Goal: Subscribe to service/newsletter

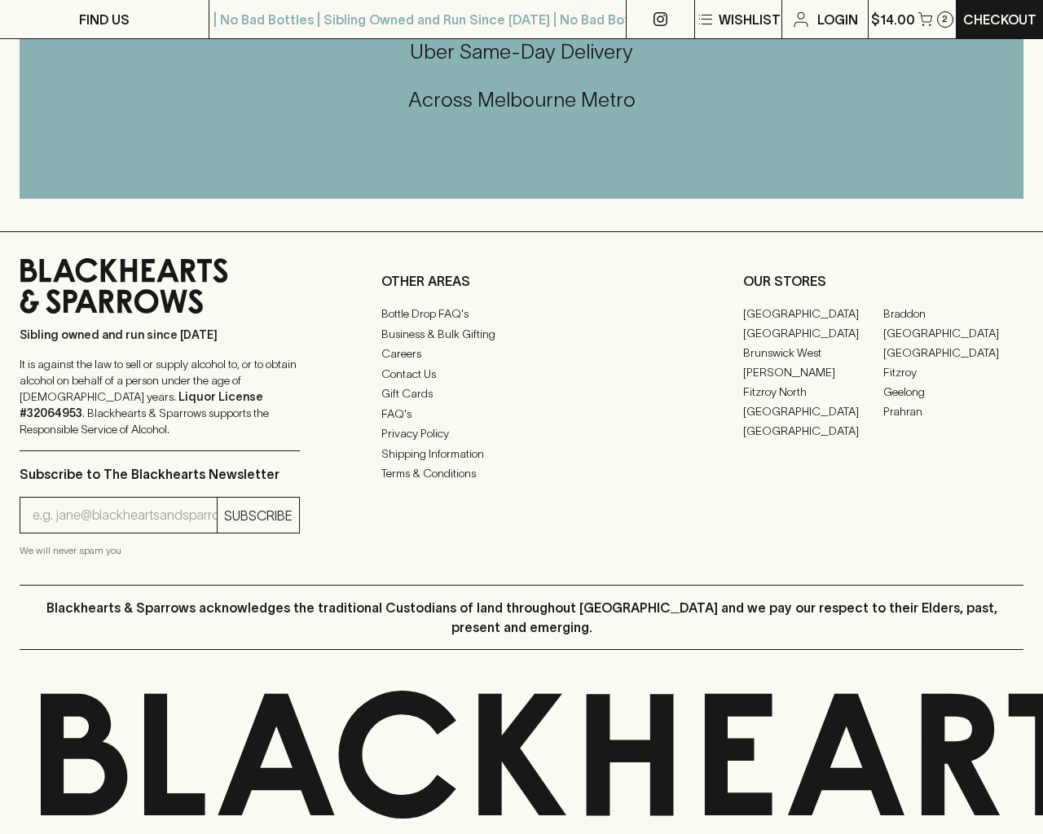
scroll to position [1428, 0]
type input "[EMAIL_ADDRESS]"
type input "1"
type input "e"
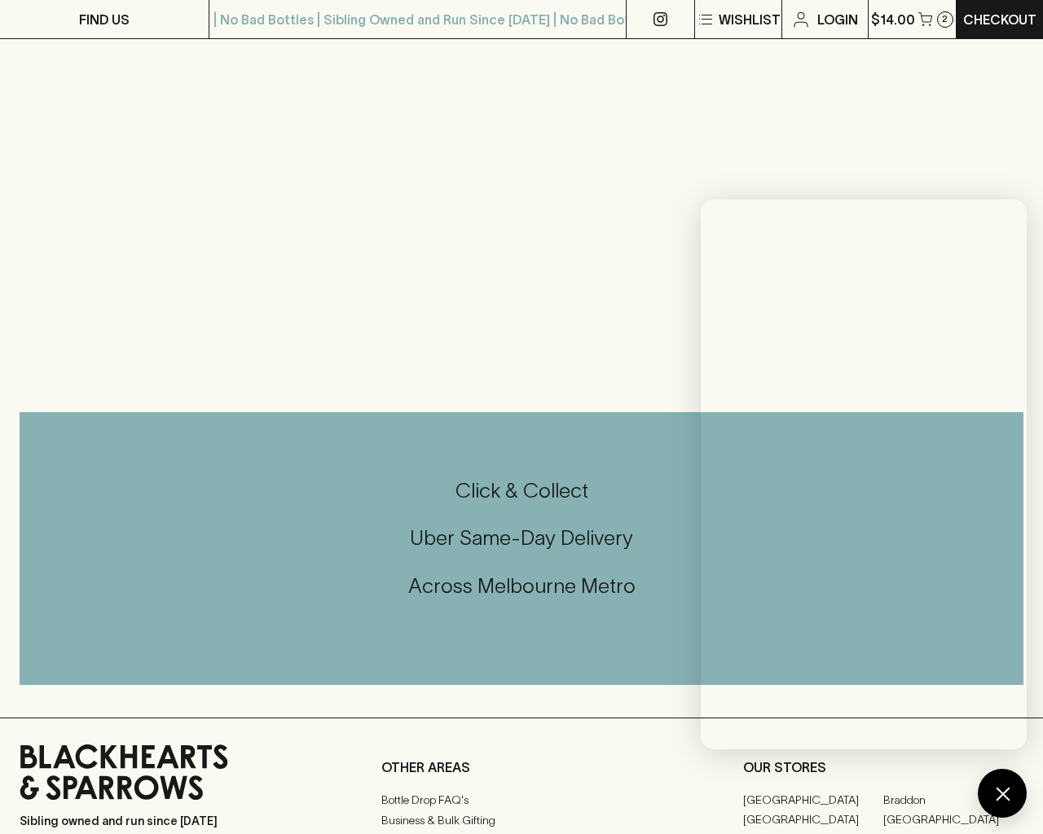
scroll to position [1915, 0]
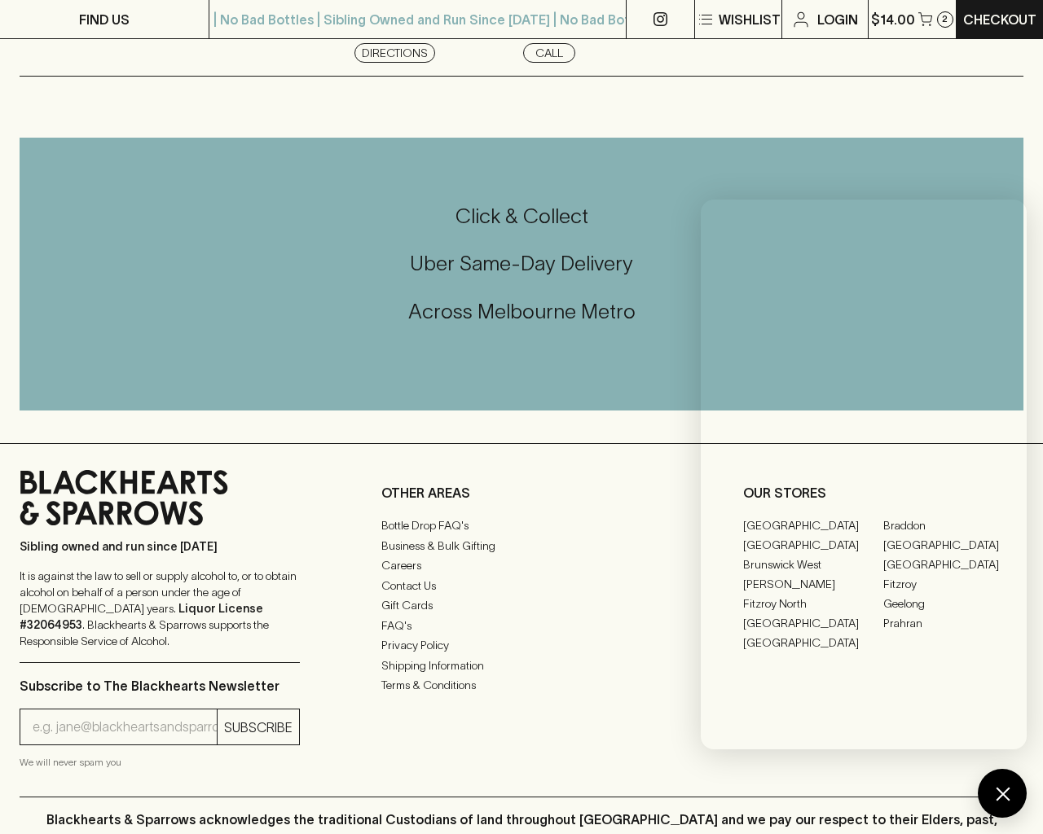
scroll to position [2188, 0]
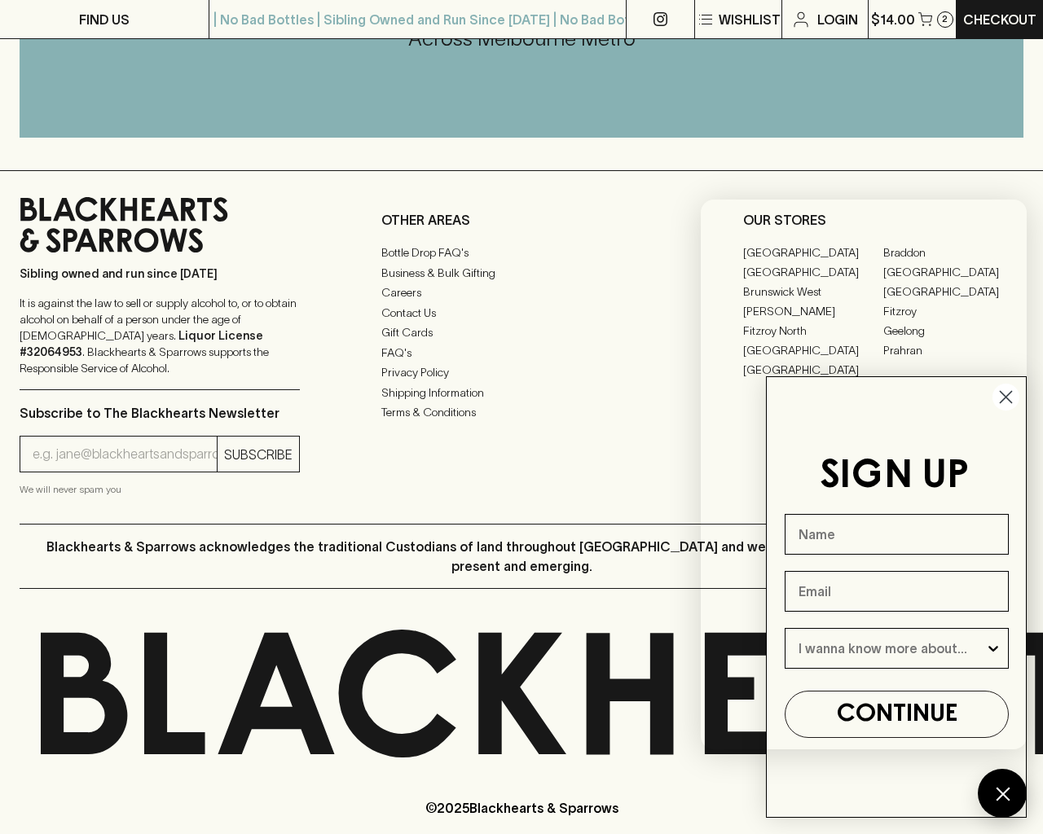
type input "[EMAIL_ADDRESS]"
type input "e"
type input "Spirits"
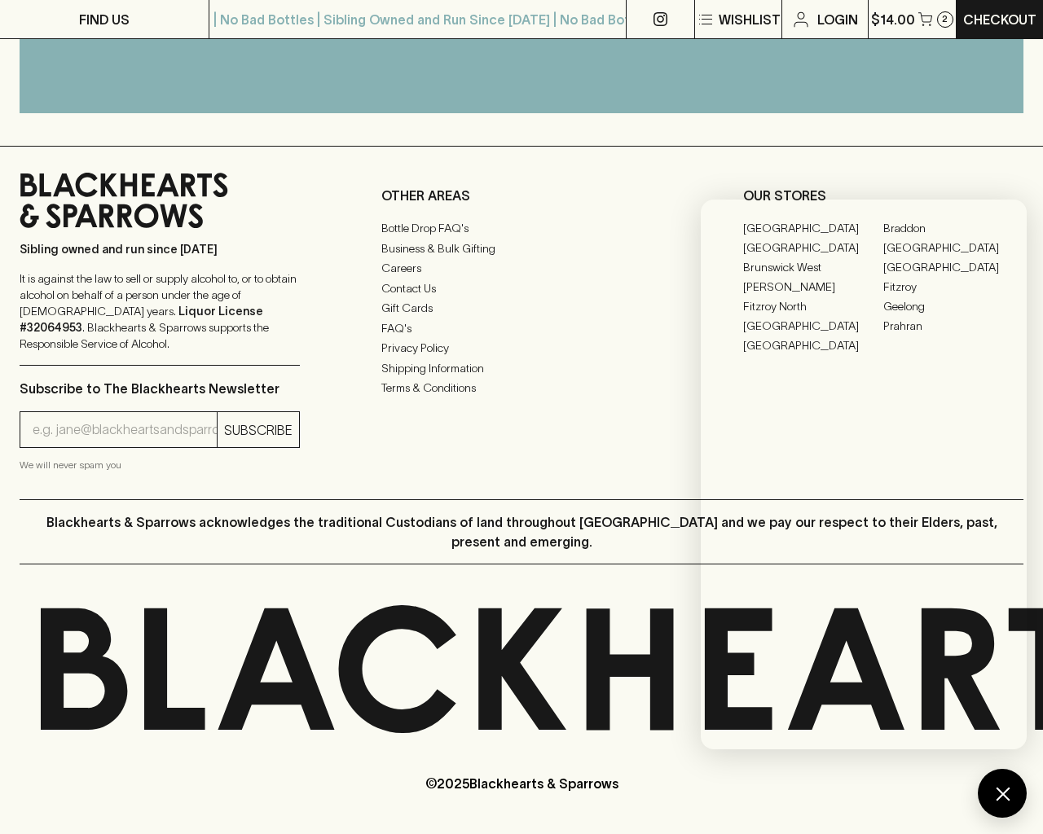
scroll to position [1915, 0]
